Goal: Task Accomplishment & Management: Manage account settings

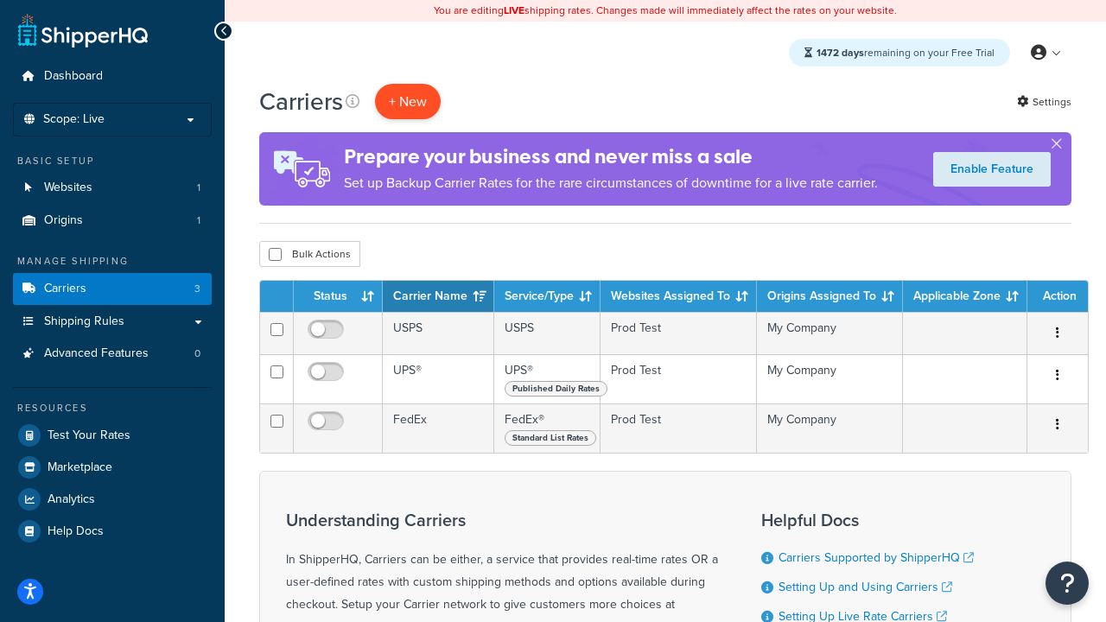
click at [408, 102] on button "+ New" at bounding box center [408, 101] width 66 height 35
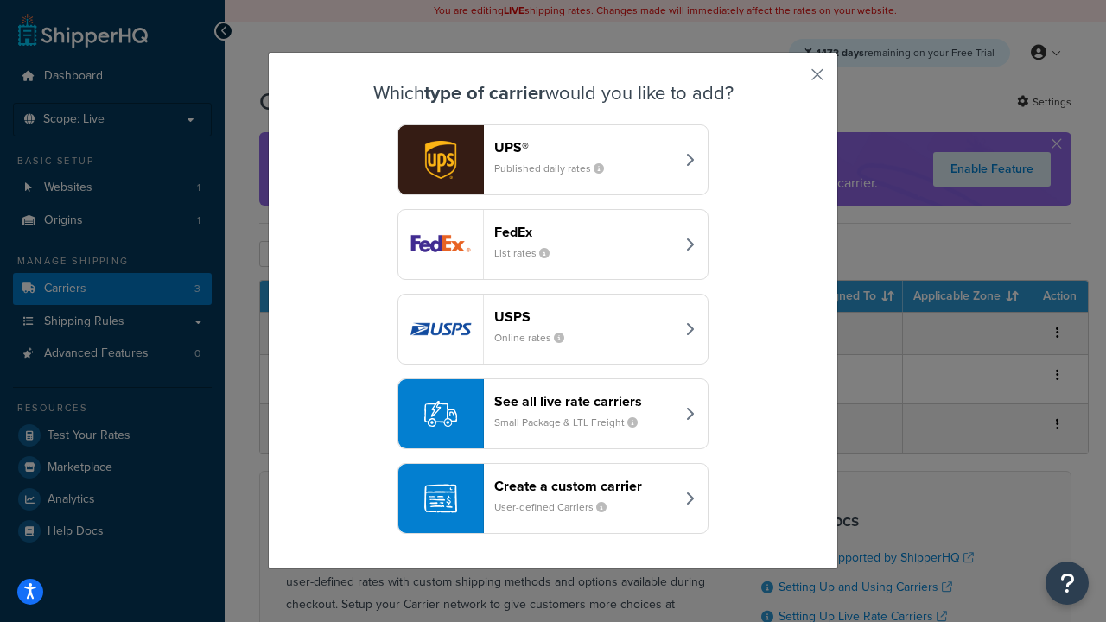
click at [553, 245] on div "FedEx List rates" at bounding box center [584, 244] width 181 height 41
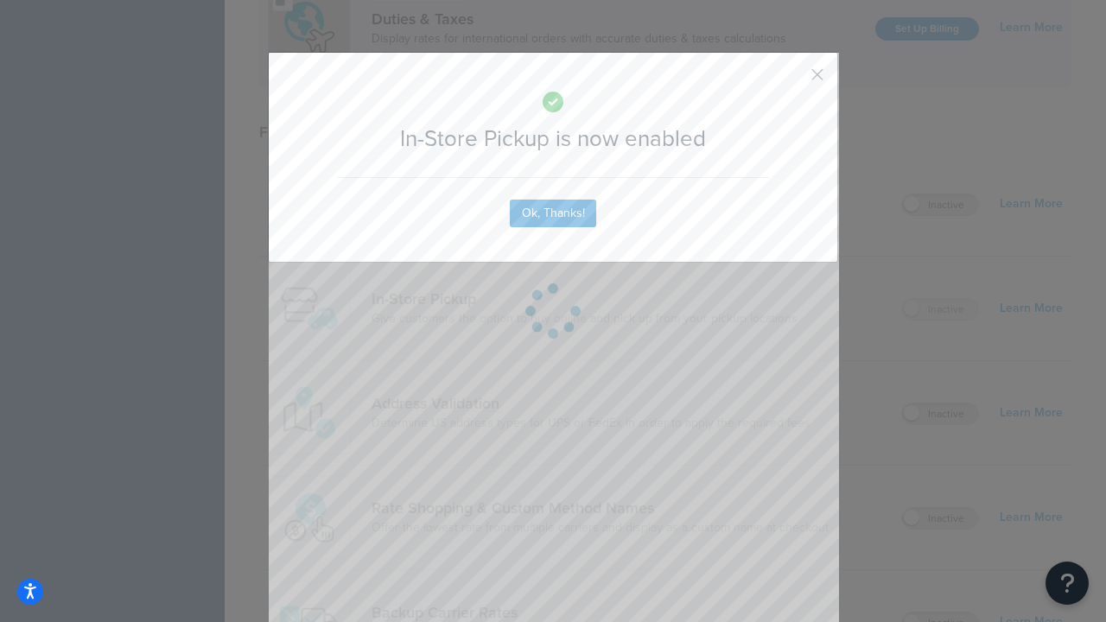
click at [792, 80] on button "button" at bounding box center [792, 81] width 4 height 4
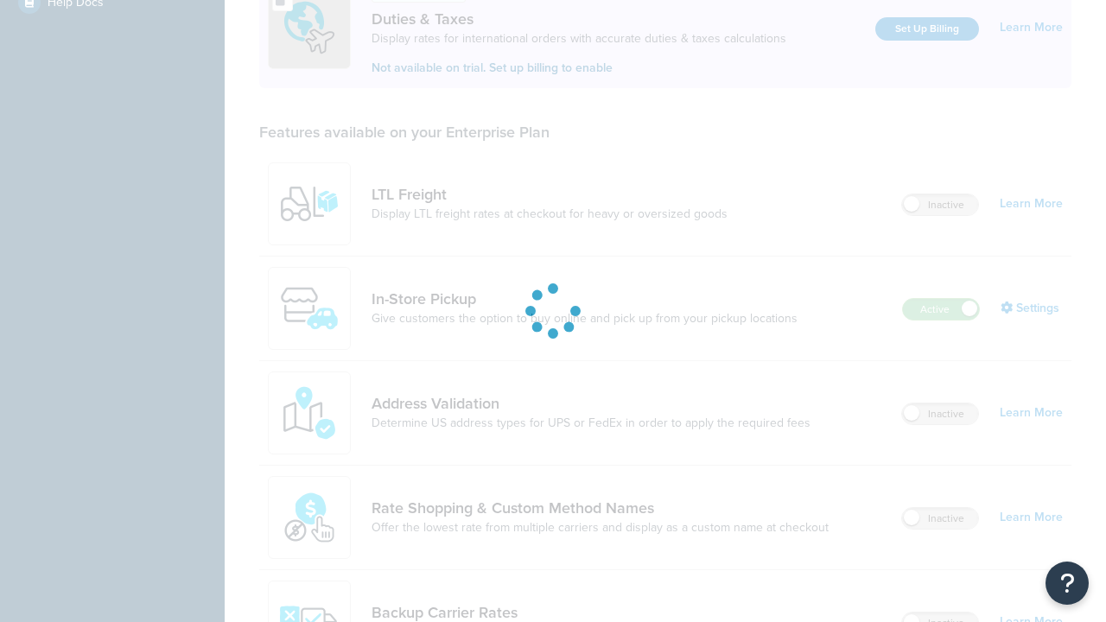
scroll to position [529, 0]
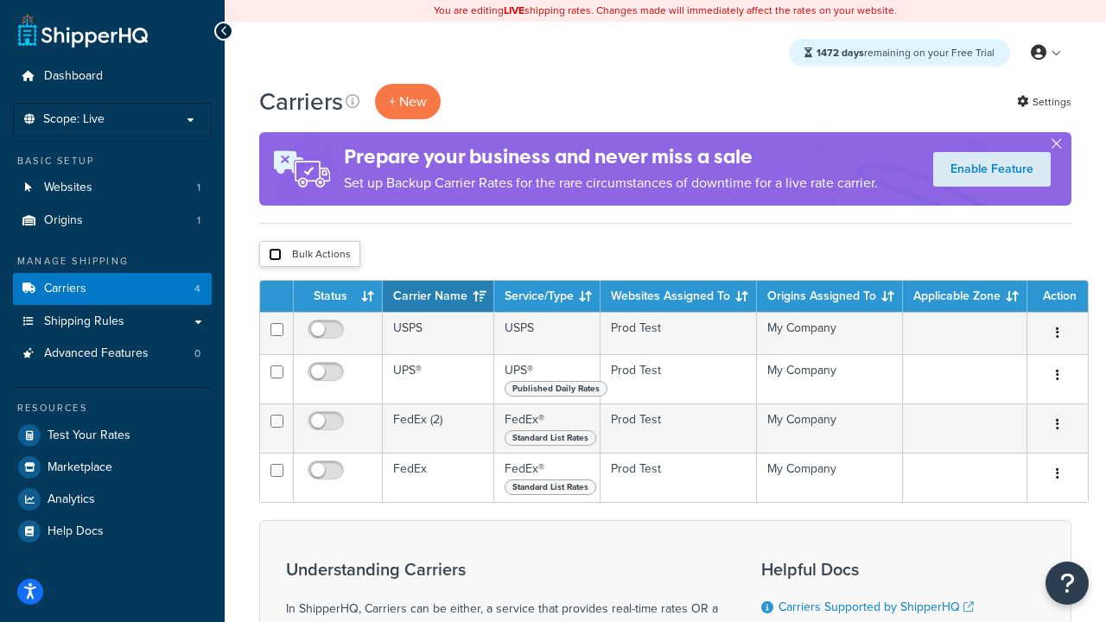
click at [275, 256] on input "checkbox" at bounding box center [275, 254] width 13 height 13
checkbox input "true"
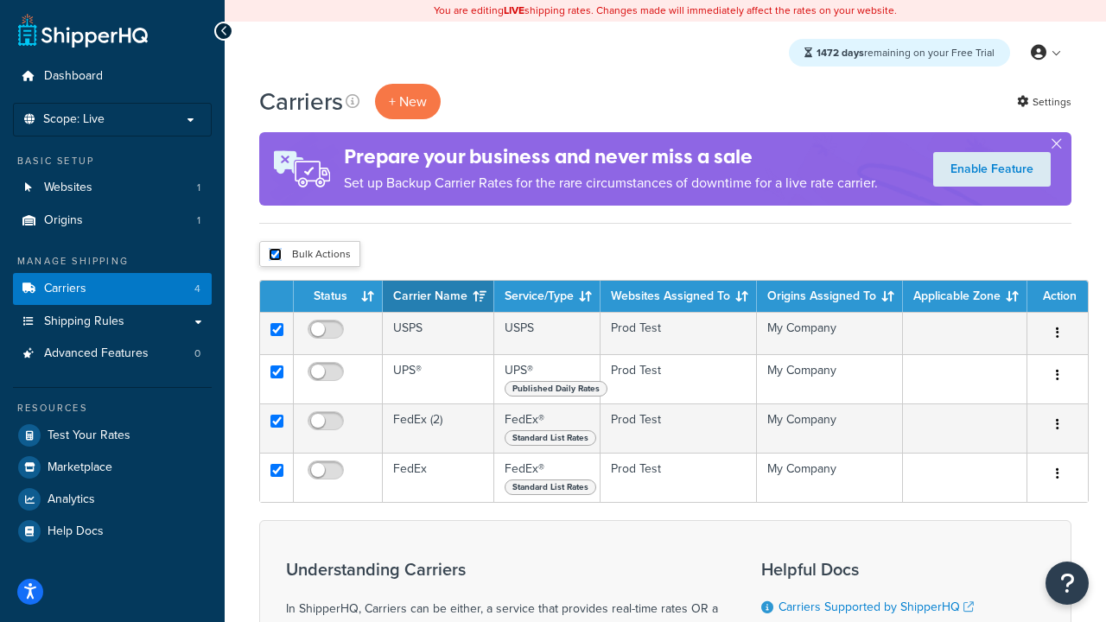
checkbox input "true"
click at [0, 0] on button "Delete" at bounding box center [0, 0] width 0 height 0
